Goal: Transaction & Acquisition: Book appointment/travel/reservation

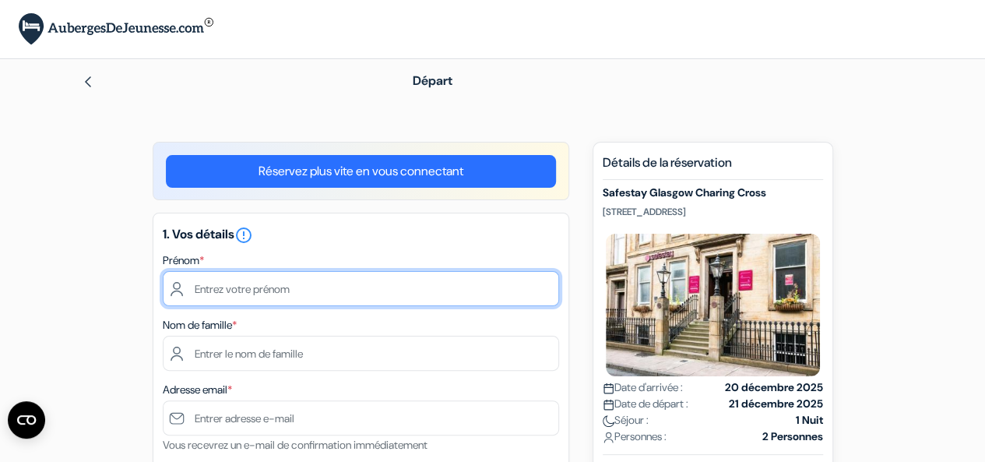
click at [205, 292] on input "text" at bounding box center [361, 288] width 396 height 35
type input "[PERSON_NAME]"
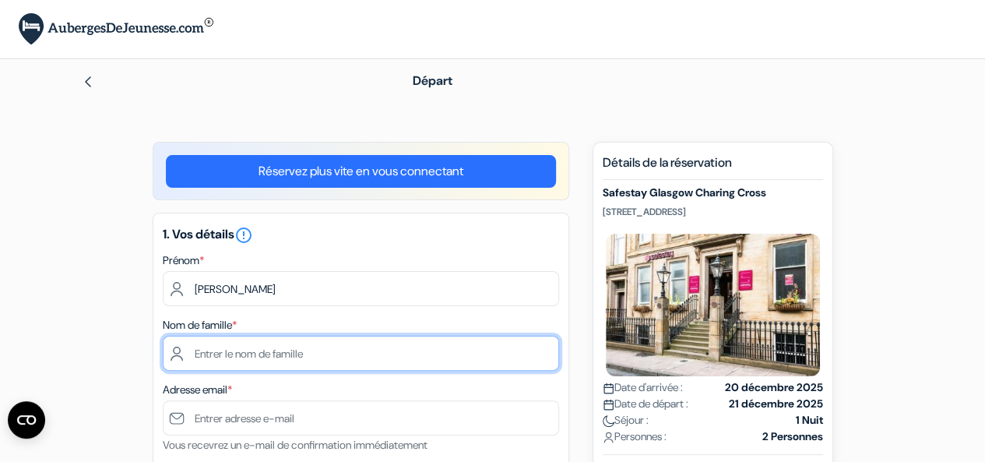
click at [241, 371] on input "text" at bounding box center [361, 353] width 396 height 35
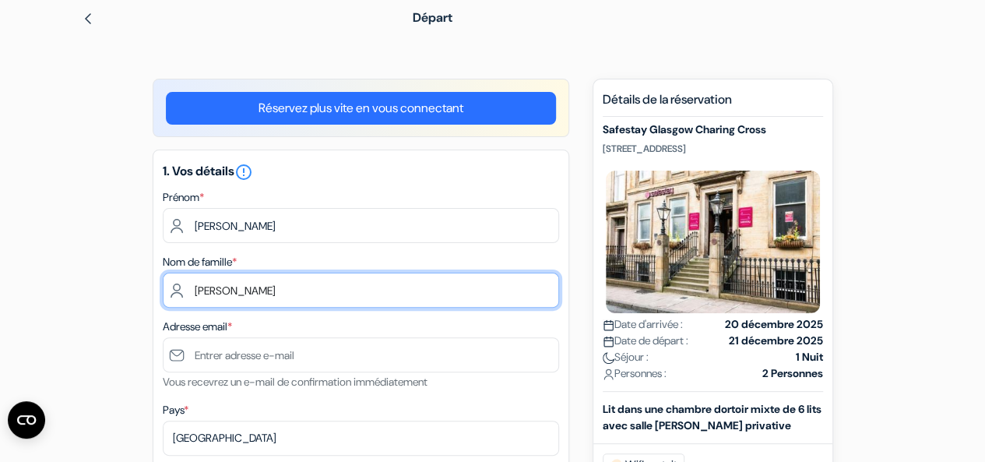
scroll to position [64, 0]
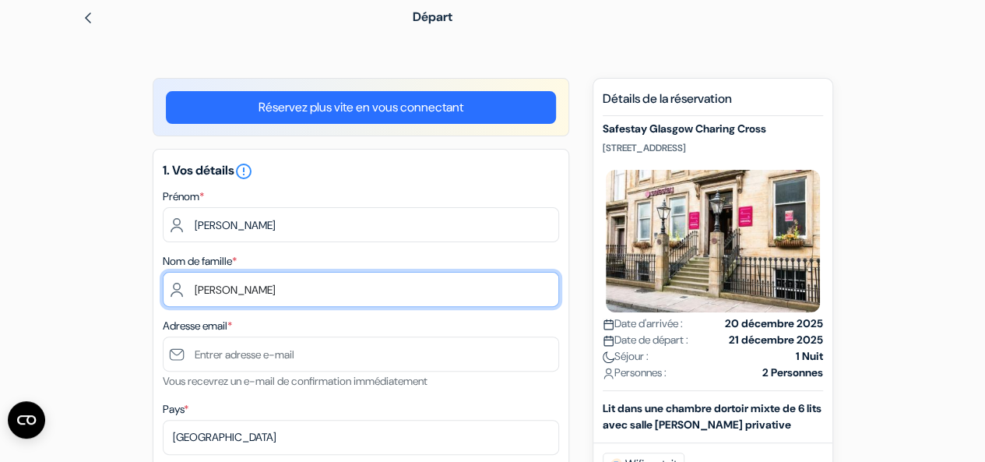
type input "Vallin"
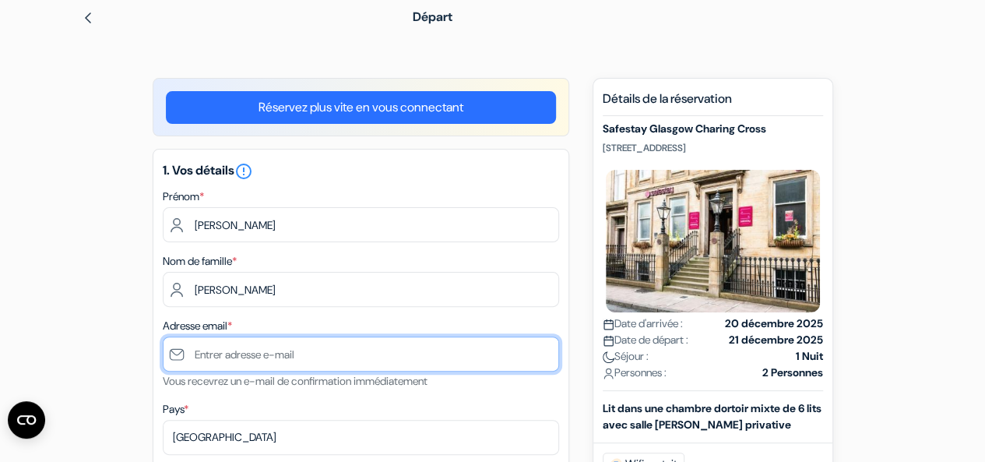
click at [221, 356] on input "text" at bounding box center [361, 353] width 396 height 35
click at [278, 349] on input "juliette.vallin@gemail.com" at bounding box center [361, 353] width 396 height 35
click at [341, 358] on input "[PERSON_NAME][EMAIL_ADDRESS][DOMAIN_NAME]" at bounding box center [361, 353] width 396 height 35
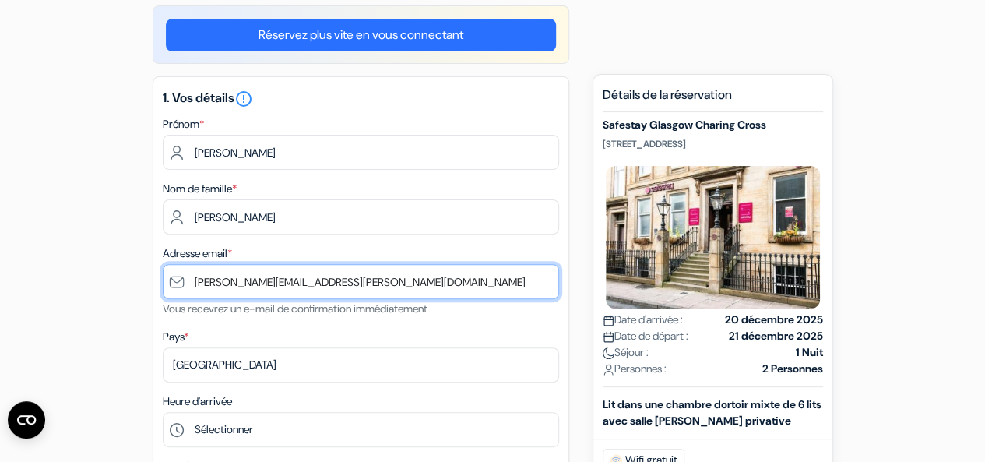
scroll to position [137, 0]
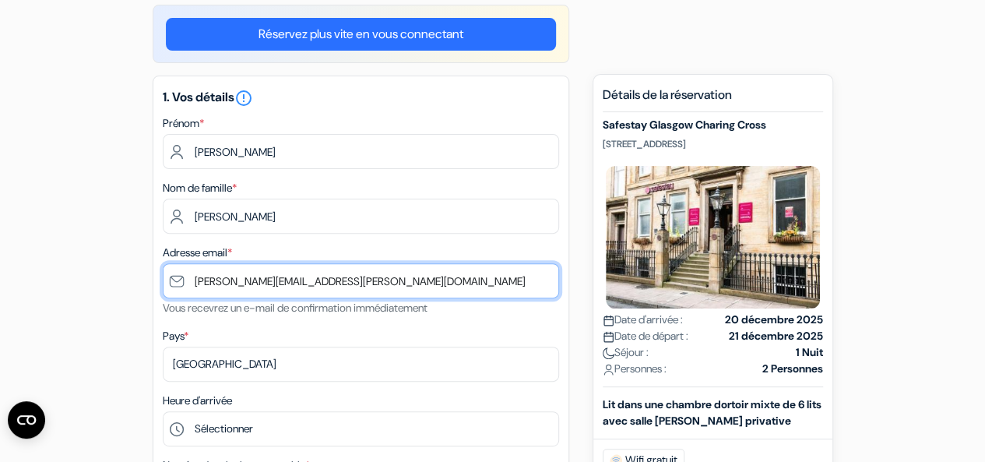
type input "[PERSON_NAME][EMAIL_ADDRESS][DOMAIN_NAME]"
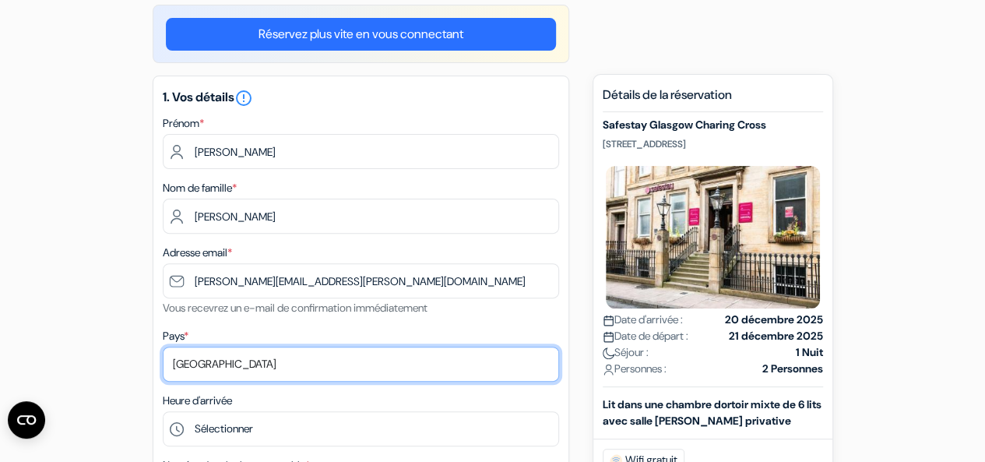
click at [237, 367] on select "Selectionner le pays Abkhazie Afghanistan Afrique Du sud Albanie Algérie Allema…" at bounding box center [361, 364] width 396 height 35
click at [163, 348] on select "Selectionner le pays Abkhazie Afghanistan Afrique Du sud Albanie Algérie Allema…" at bounding box center [361, 364] width 396 height 35
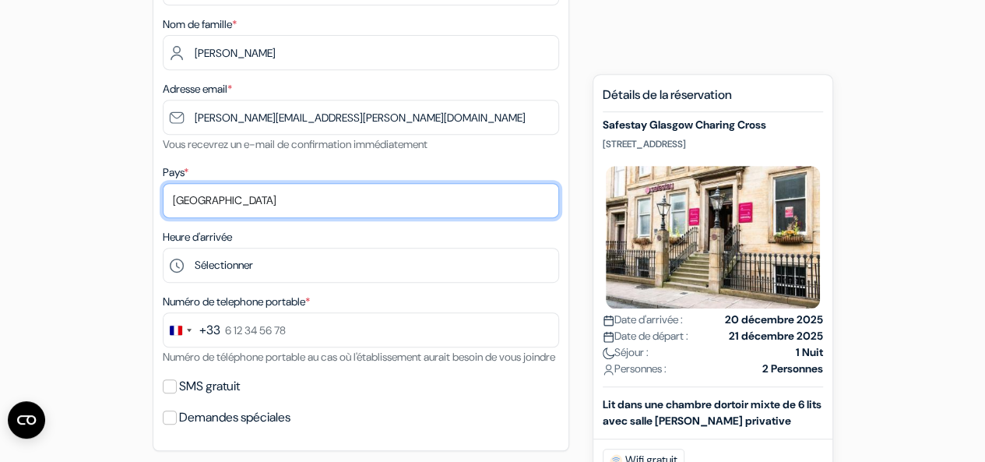
scroll to position [305, 0]
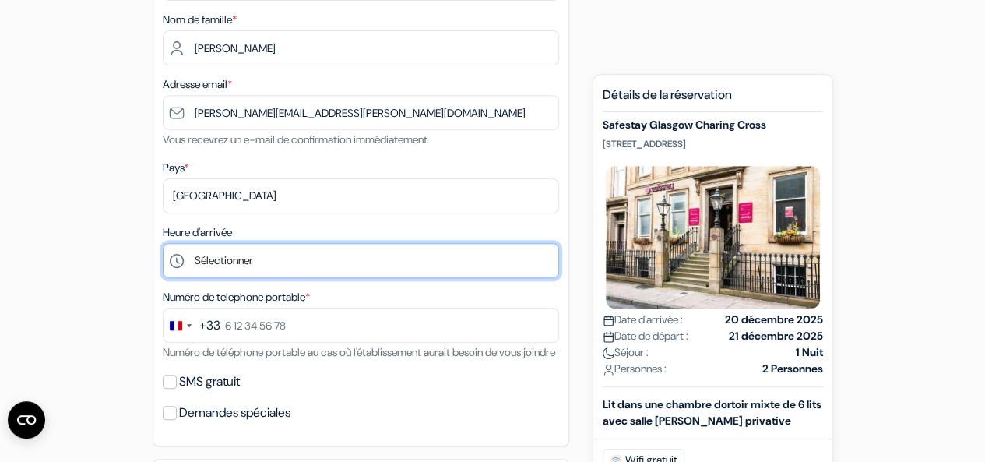
click at [230, 252] on select "Sélectionner 1:00 2:00 3:00 4:00 5:00 6:00 7:00 8:00 9:00 10:00 11:00 12:00 13:…" at bounding box center [361, 260] width 396 height 35
click at [163, 245] on select "Sélectionner 1:00 2:00 3:00 4:00 5:00 6:00 7:00 8:00 9:00 10:00 11:00 12:00 13:…" at bounding box center [361, 260] width 396 height 35
click at [217, 261] on select "Sélectionner 1:00 2:00 3:00 4:00 5:00 6:00 7:00 8:00 9:00 10:00 11:00 12:00 13:…" at bounding box center [361, 260] width 396 height 35
select select "11"
click at [163, 245] on select "Sélectionner 1:00 2:00 3:00 4:00 5:00 6:00 7:00 8:00 9:00 10:00 11:00 12:00 13:…" at bounding box center [361, 260] width 396 height 35
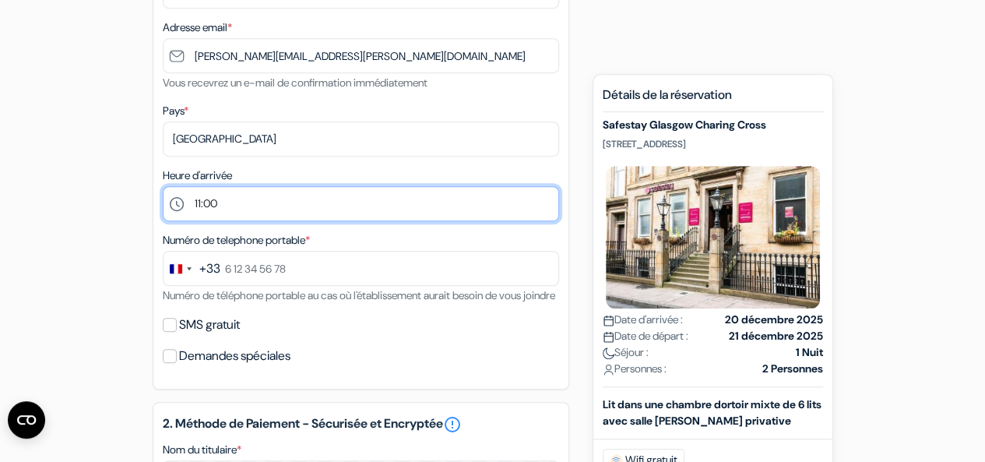
scroll to position [363, 0]
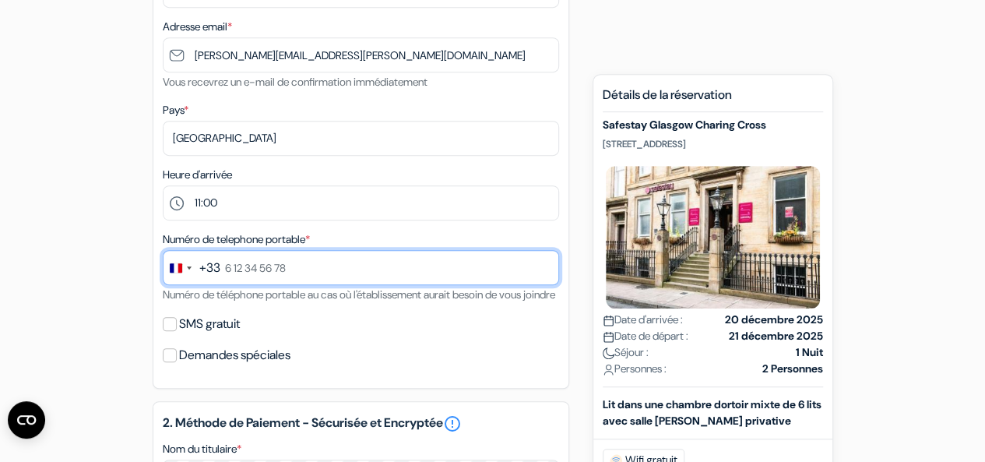
click at [288, 278] on input "text" at bounding box center [361, 267] width 396 height 35
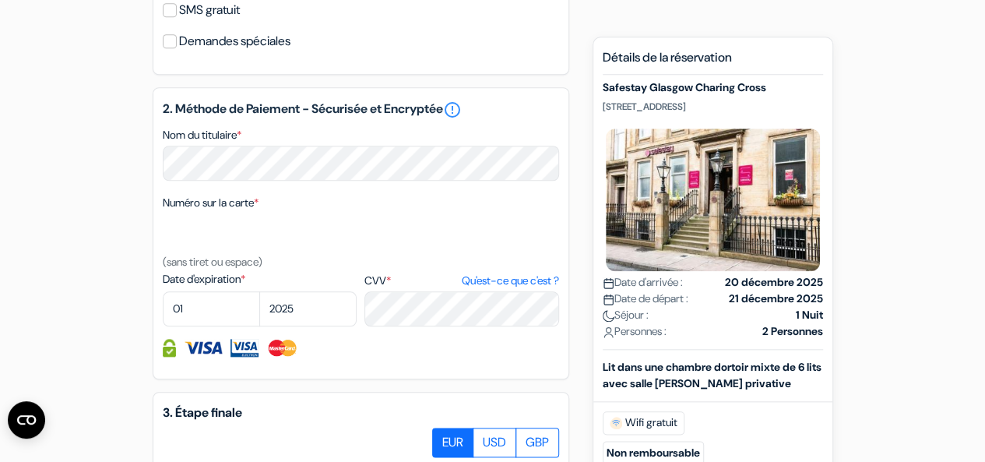
scroll to position [678, 0]
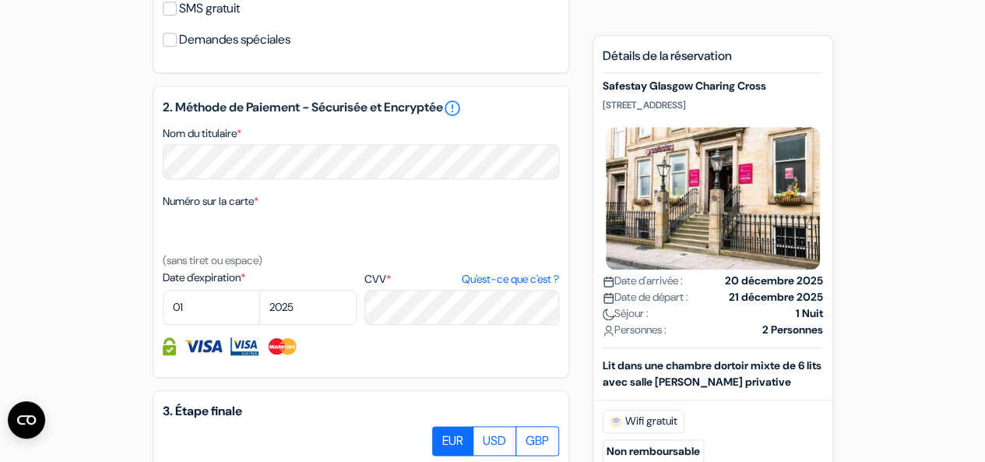
type input "7 81 58 75 20"
click at [195, 325] on select "01 02 03 04 05 06 07 08 09 10 11 12" at bounding box center [211, 307] width 97 height 35
select select "06"
click at [163, 312] on select "01 02 03 04 05 06 07 08 09 10 11 12" at bounding box center [211, 307] width 97 height 35
click at [329, 325] on select "2025 2026 2027 2028 2029 2030 2031 2032 2033 2034 2035 2036 2037 2038 2039 2040…" at bounding box center [307, 307] width 97 height 35
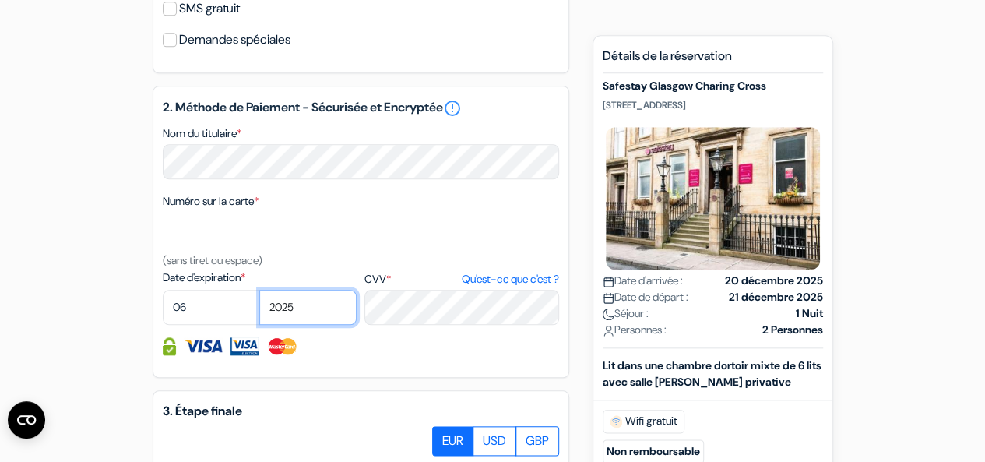
select select "2029"
click at [259, 312] on select "2025 2026 2027 2028 2029 2030 2031 2032 2033 2034 2035 2036 2037 2038 2039 2040…" at bounding box center [307, 307] width 97 height 35
click at [103, 323] on div "add_box Safestay Glasgow Charing Cross 27 Elmbank Street, Glasgow, Ecosse Détai…" at bounding box center [493, 91] width 888 height 1256
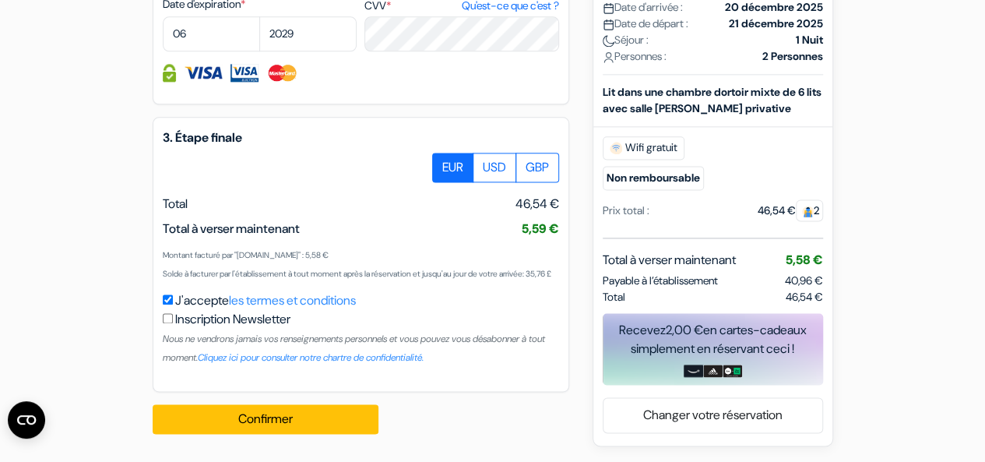
scroll to position [991, 0]
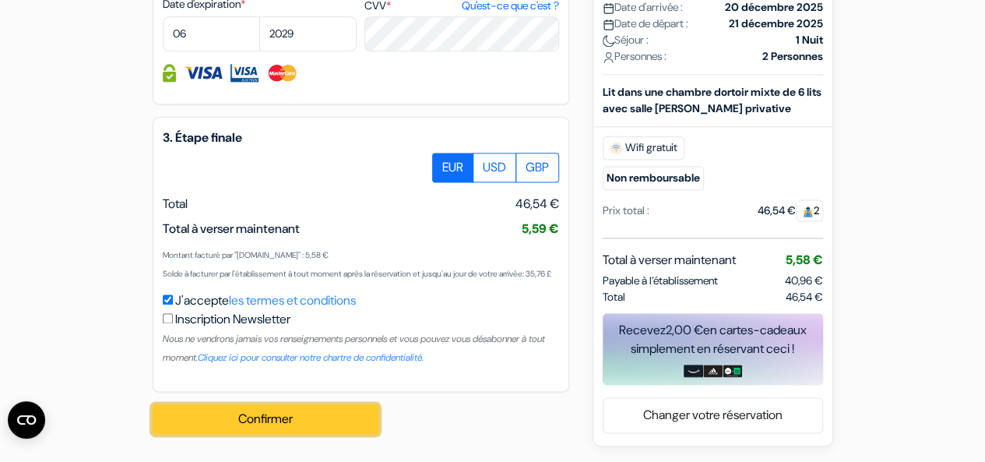
click at [265, 414] on button "Confirmer Loading..." at bounding box center [266, 419] width 226 height 30
